Goal: Find specific page/section: Find specific page/section

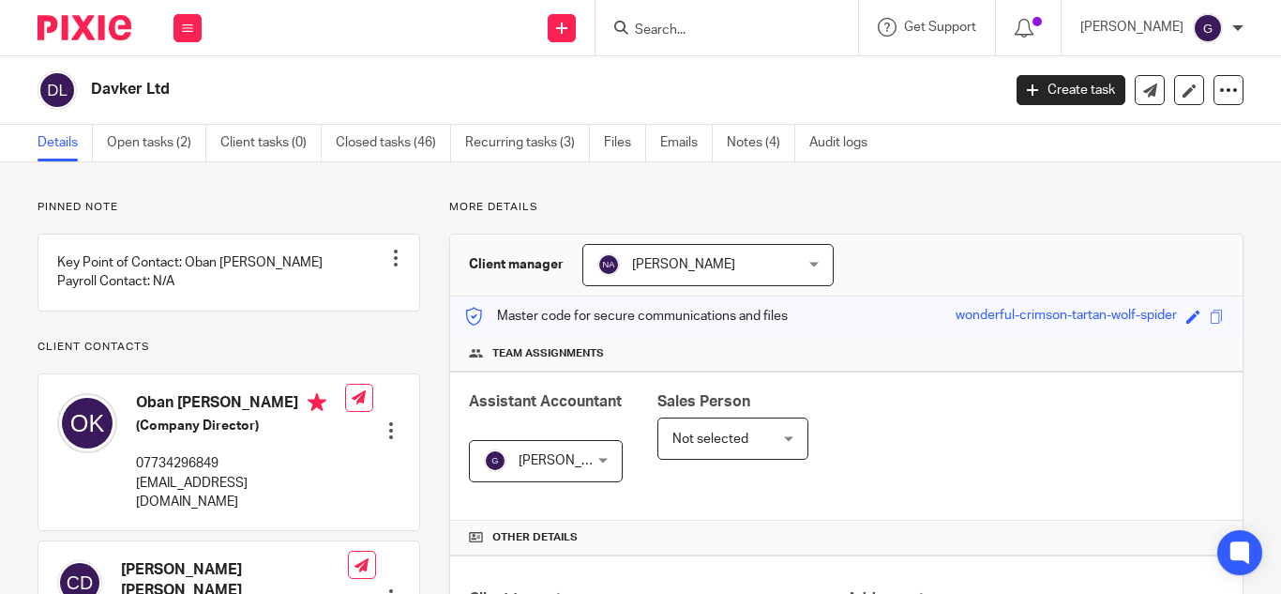
scroll to position [94, 0]
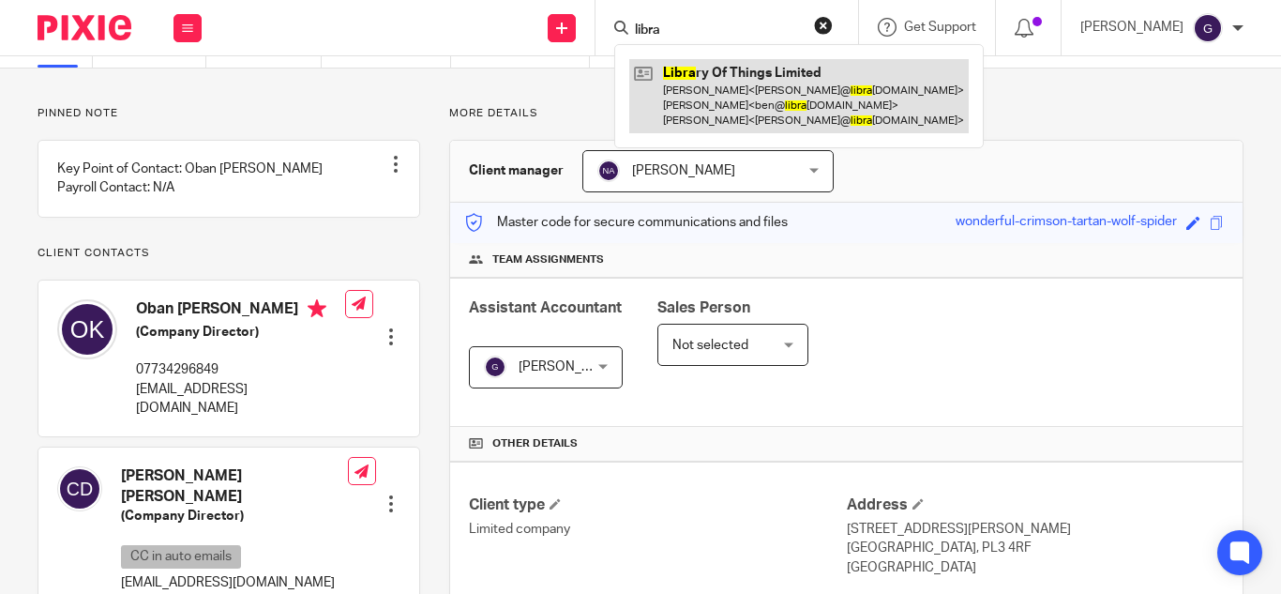
type input "libra"
click at [833, 124] on link at bounding box center [799, 96] width 340 height 74
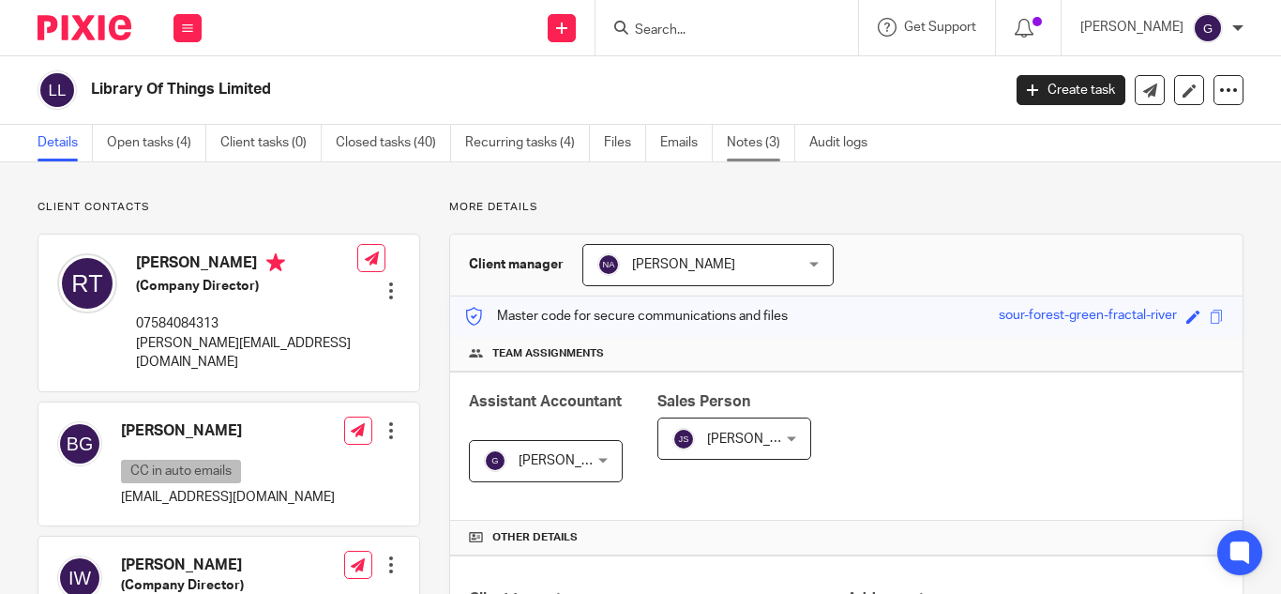
click at [732, 149] on link "Notes (3)" at bounding box center [761, 143] width 68 height 37
